Goal: Consume media (video, audio): Consume media (video, audio)

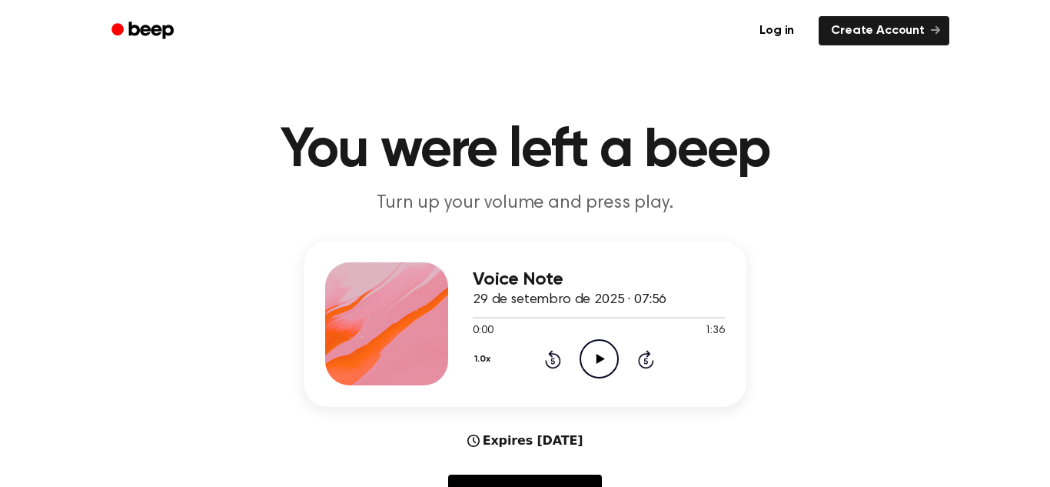
click at [599, 358] on icon at bounding box center [600, 359] width 8 height 10
click at [603, 377] on circle at bounding box center [599, 359] width 38 height 38
click at [638, 360] on icon at bounding box center [646, 359] width 16 height 18
